Goal: Use online tool/utility: Utilize a website feature to perform a specific function

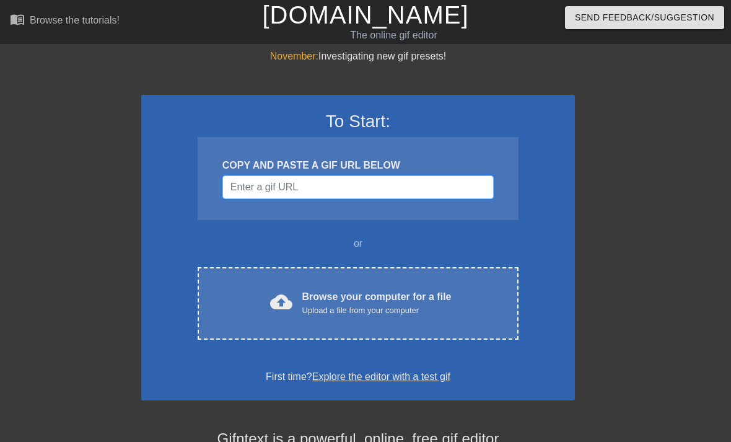
click at [439, 184] on input "Username" at bounding box center [357, 187] width 271 height 24
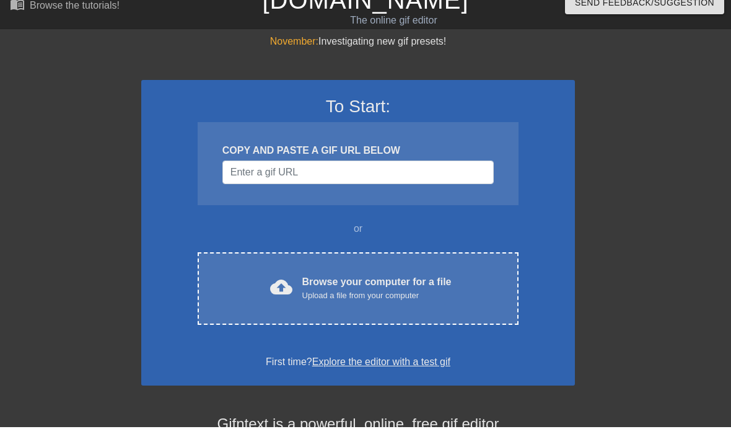
scroll to position [15, 0]
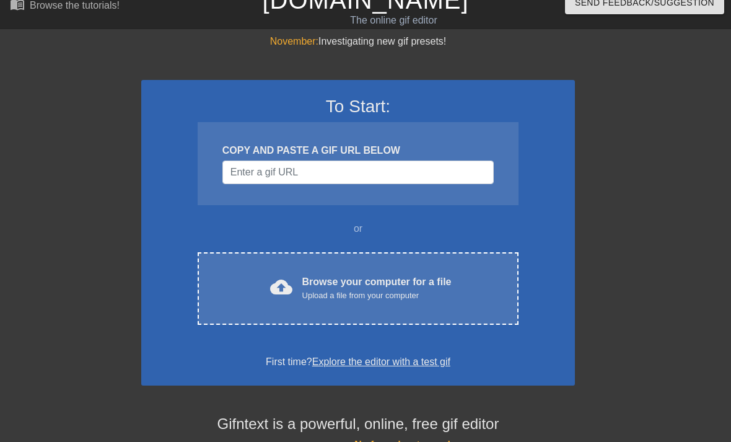
click at [451, 286] on div "Browse your computer for a file Upload a file from your computer" at bounding box center [376, 288] width 149 height 27
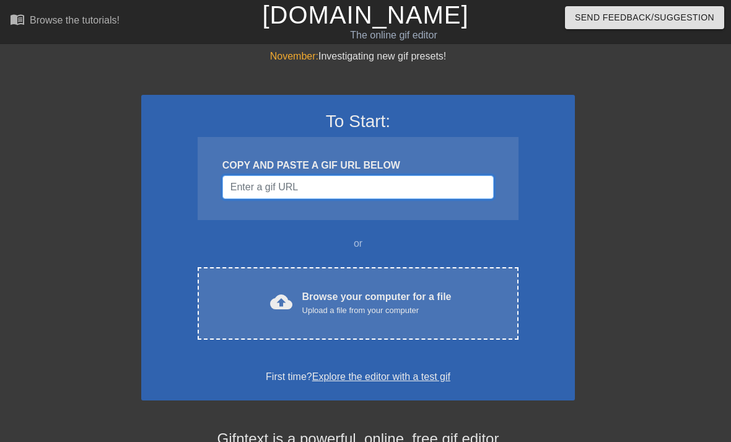
click at [424, 188] on input "Username" at bounding box center [357, 187] width 271 height 24
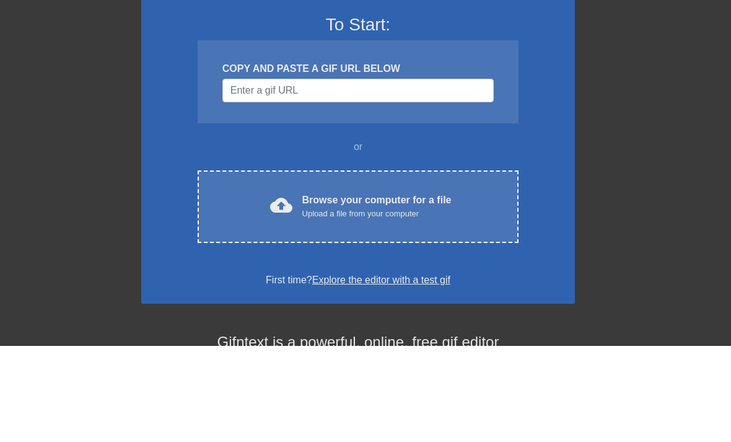
click at [487, 267] on div "cloud_upload Browse your computer for a file Upload a file from your computer C…" at bounding box center [358, 303] width 321 height 73
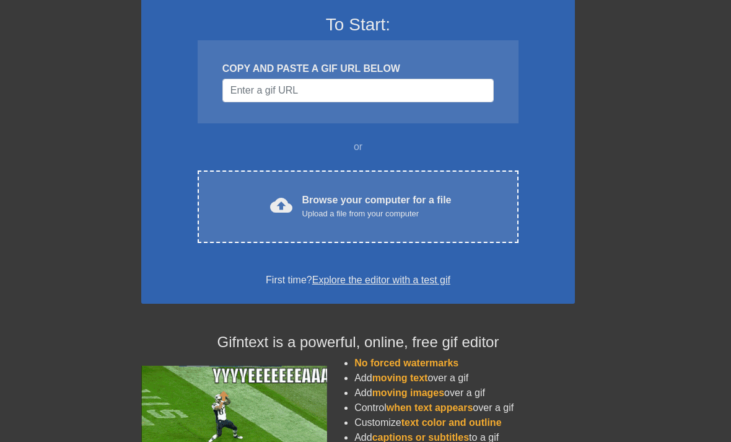
click at [398, 203] on div "Browse your computer for a file Upload a file from your computer" at bounding box center [376, 206] width 149 height 27
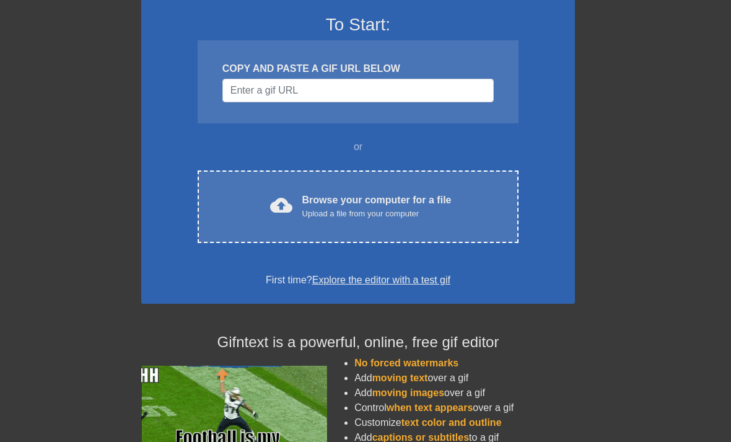
click at [431, 185] on div "cloud_upload Browse your computer for a file Upload a file from your computer C…" at bounding box center [358, 206] width 321 height 73
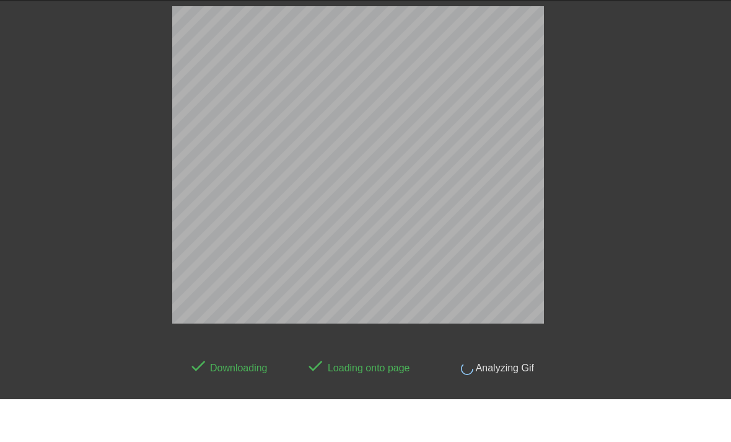
scroll to position [0, 0]
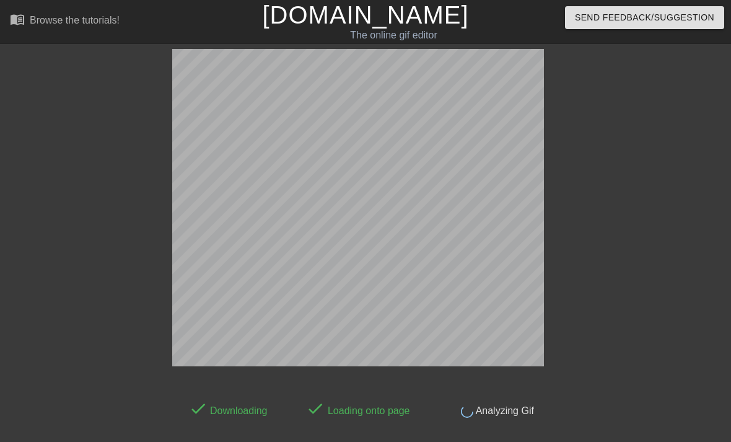
click at [633, 123] on div "done Downloading done Loading onto page done Analyzing Gif" at bounding box center [365, 233] width 731 height 369
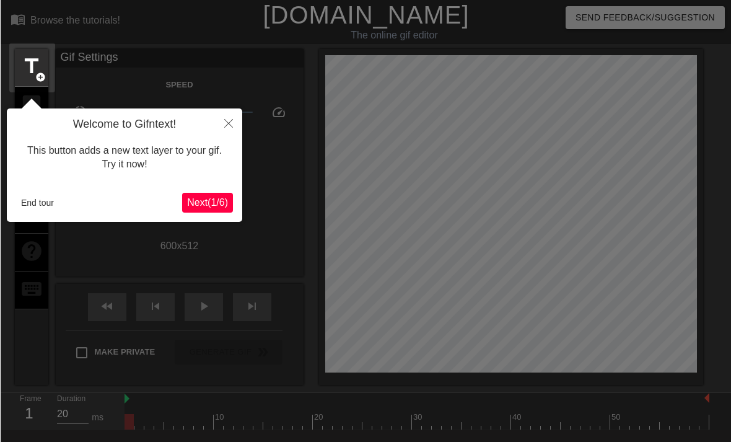
scroll to position [30, 0]
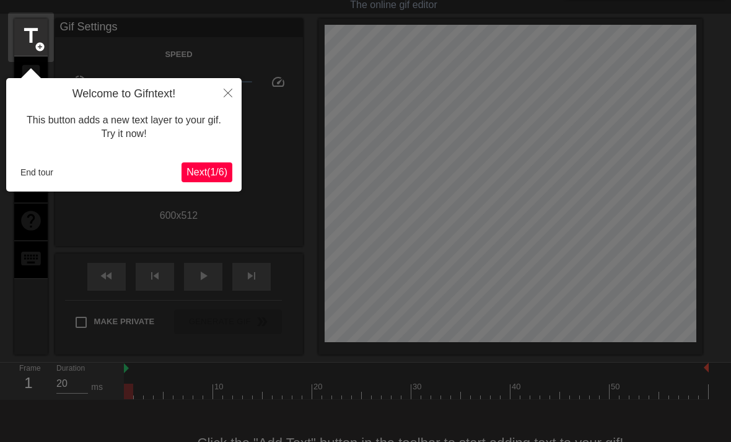
click at [237, 89] on button "Close" at bounding box center [227, 92] width 27 height 29
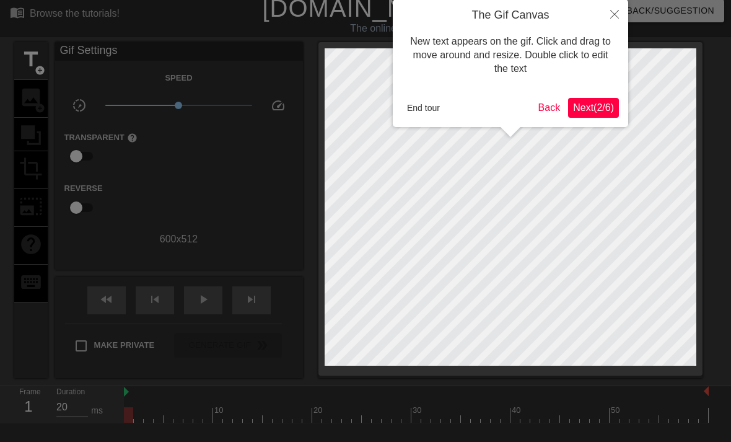
scroll to position [1, 0]
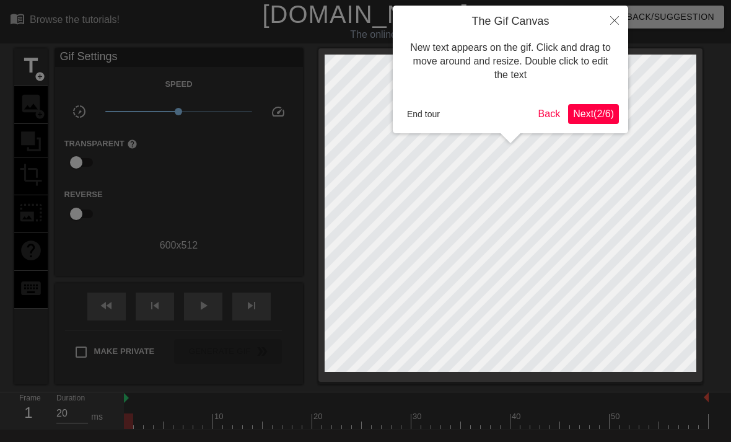
click at [610, 17] on button "Close" at bounding box center [614, 20] width 27 height 29
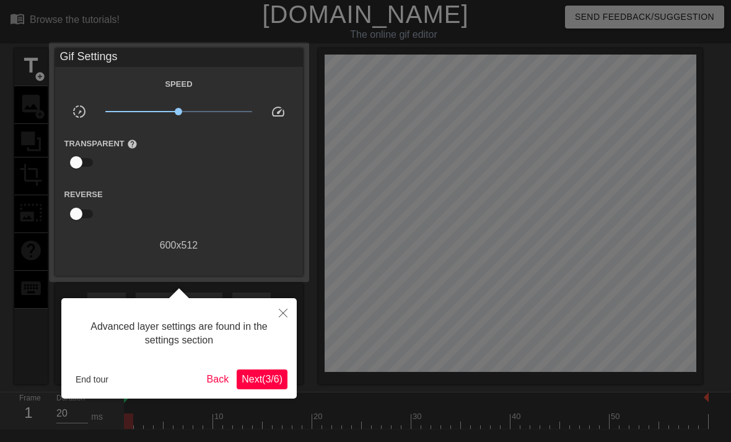
scroll to position [30, 0]
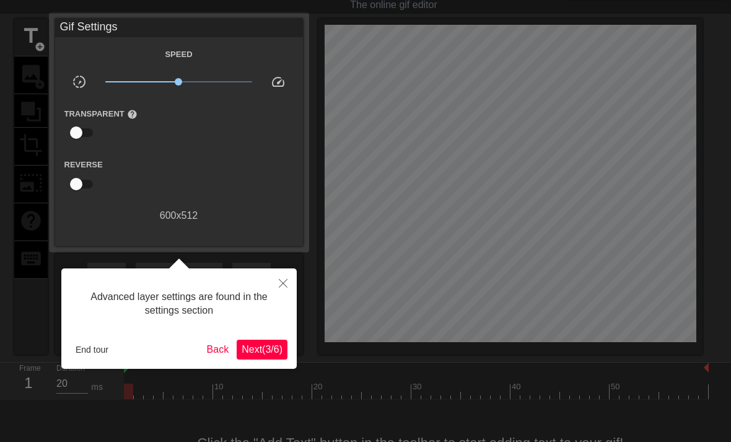
click at [106, 353] on button "End tour" at bounding box center [92, 349] width 43 height 19
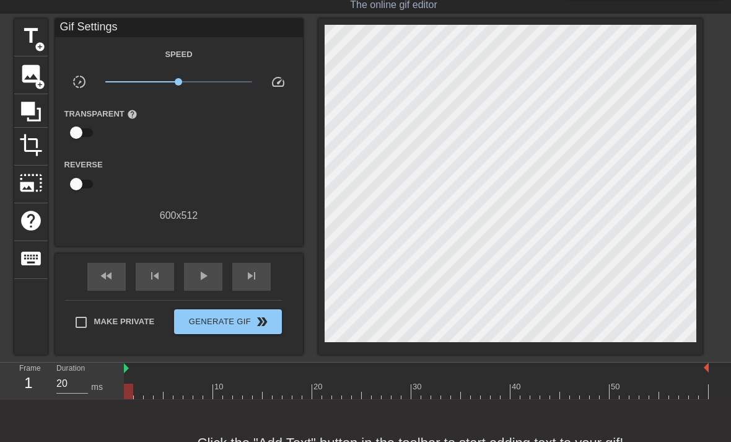
click at [47, 79] on div "image add_circle" at bounding box center [30, 75] width 33 height 38
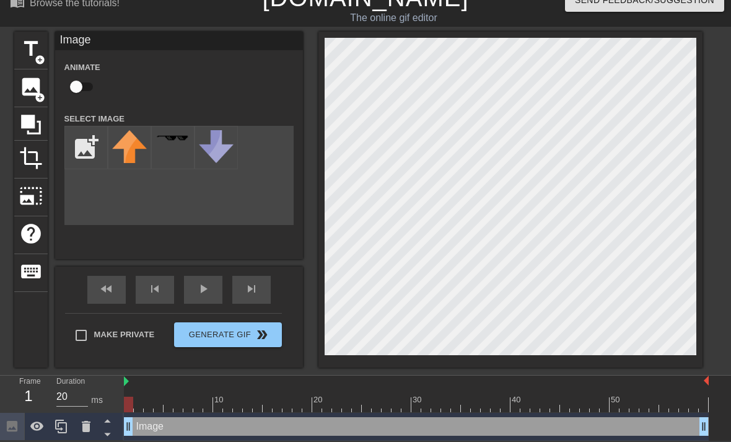
scroll to position [18, 0]
click at [94, 152] on input "file" at bounding box center [86, 147] width 42 height 42
type input "C:\fakepath\Untitled3911_20250828214323.png"
click at [138, 138] on img at bounding box center [129, 142] width 35 height 24
click at [727, 304] on div "title add_circle image add_circle crop photo_size_select_large help keyboard Im…" at bounding box center [365, 200] width 731 height 336
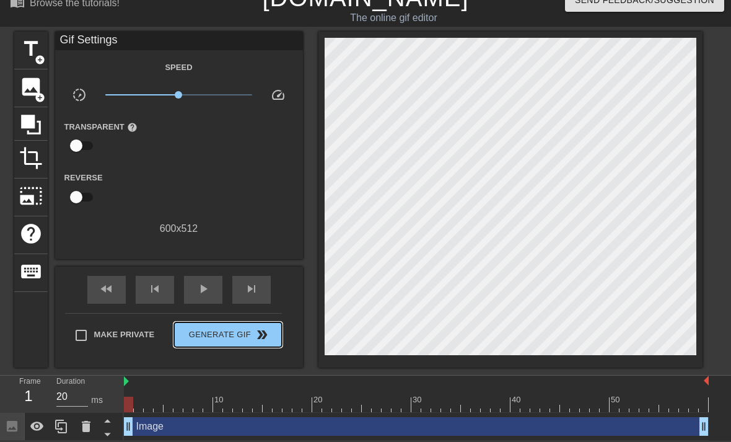
click at [254, 338] on span "Generate Gif double_arrow" at bounding box center [227, 334] width 97 height 15
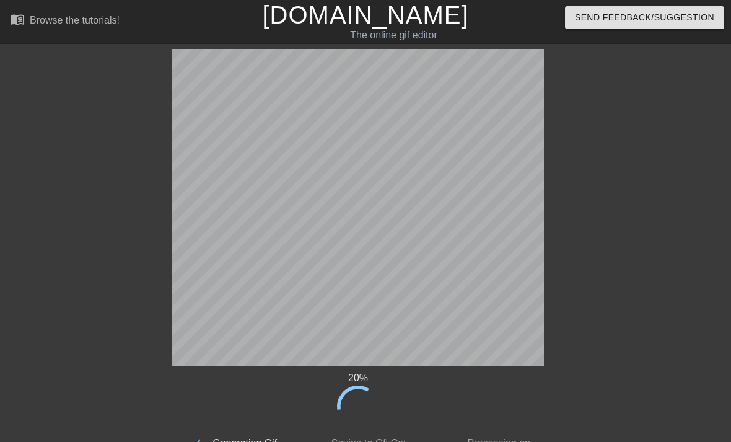
scroll to position [28, 0]
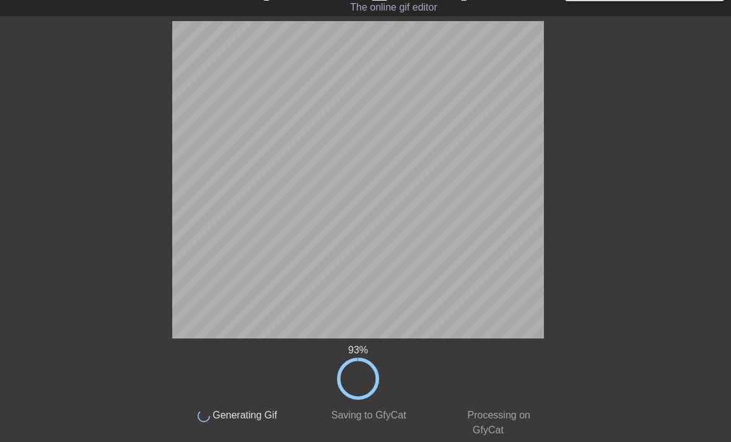
click at [696, 44] on div "93 % done Generating Gif done Saving to GfyCat done Processing on GfyCat title …" at bounding box center [365, 229] width 731 height 416
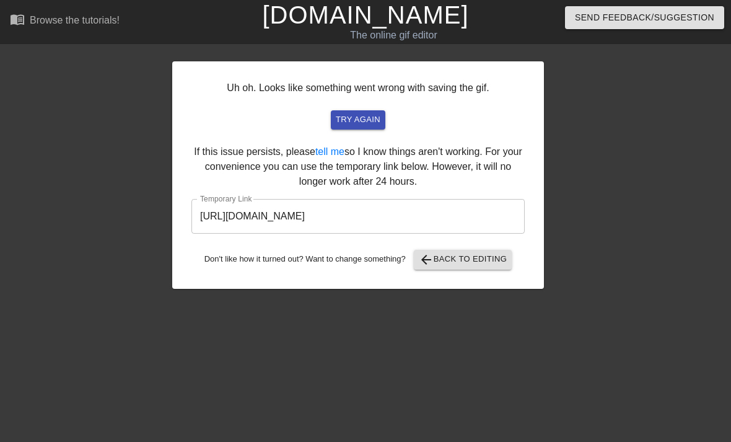
scroll to position [0, 0]
click at [370, 120] on span "try again" at bounding box center [358, 120] width 45 height 14
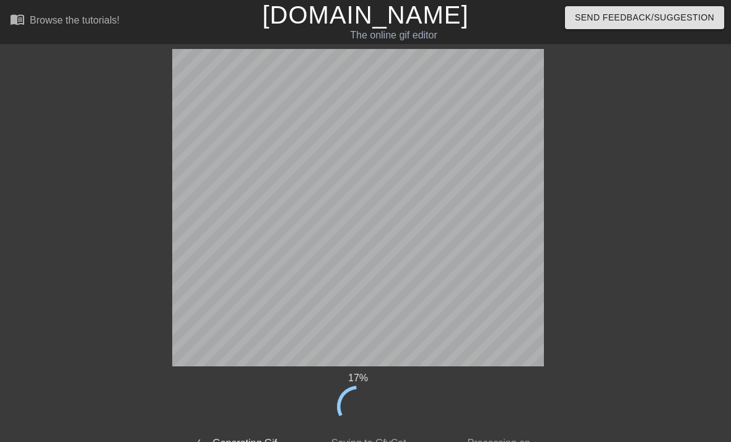
click at [626, 120] on div "17 % done Generating Gif done Saving to GfyCat done Processing on GfyCat title …" at bounding box center [365, 257] width 731 height 416
click at [670, 194] on div "27 % done Generating Gif done Saving to GfyCat done Processing on GfyCat title …" at bounding box center [365, 257] width 731 height 416
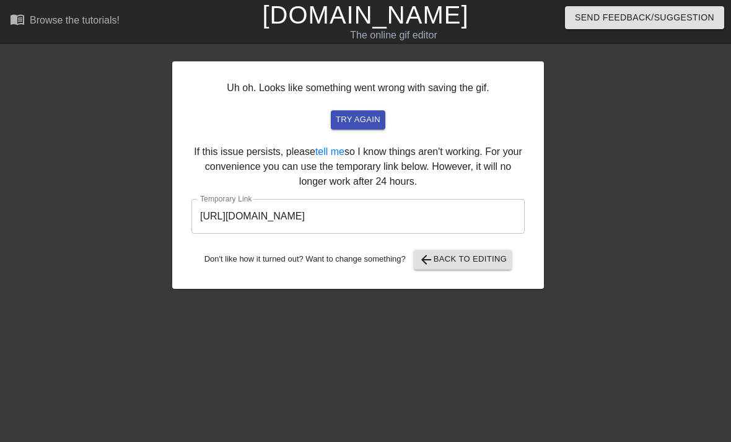
click at [436, 218] on input "https://www.gifntext.com/temp_generations/EjQbdRvS.gif" at bounding box center [358, 216] width 333 height 35
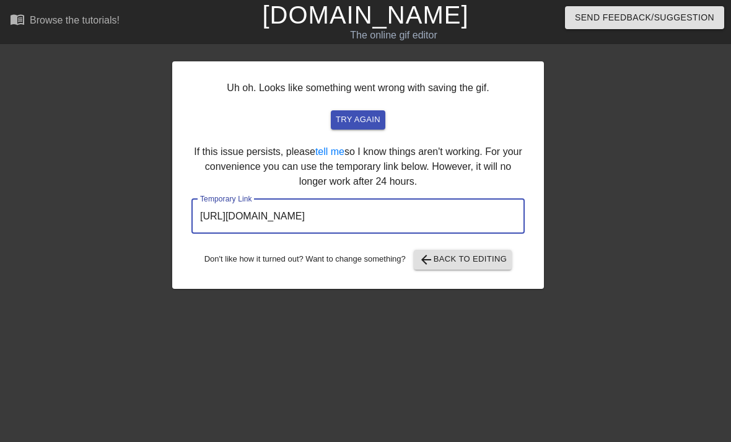
click at [439, 219] on input "https://www.gifntext.com/temp_generations/EjQbdRvS.gif" at bounding box center [358, 216] width 333 height 35
click at [441, 215] on input "https://www.gifntext.com/temp_generations/EjQbdRvS.gif" at bounding box center [358, 216] width 333 height 35
click at [443, 214] on input "https://www.gifntext.com/temp_generations/EjQbdRvS.gif" at bounding box center [358, 216] width 333 height 35
click at [76, 195] on div "Uh oh. Looks like something went wrong with saving the gif. try again If this i…" at bounding box center [365, 169] width 731 height 240
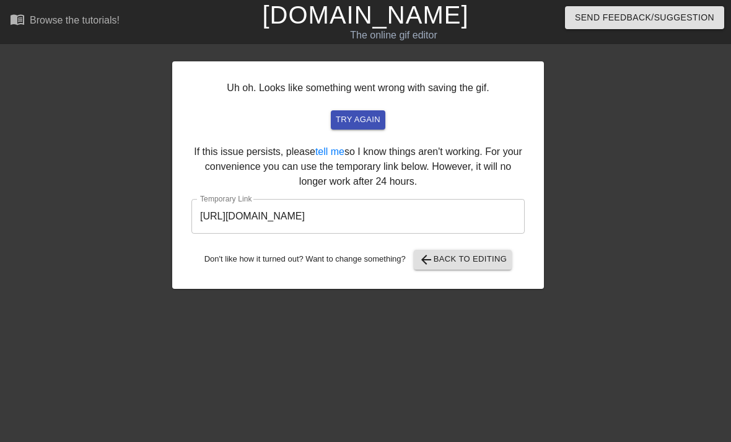
click at [674, 113] on div "Uh oh. Looks like something went wrong with saving the gif. try again If this i…" at bounding box center [365, 169] width 731 height 240
click at [544, 113] on div "Uh oh. Looks like something went wrong with saving the gif. try again If this i…" at bounding box center [365, 169] width 731 height 240
